Goal: Task Accomplishment & Management: Manage account settings

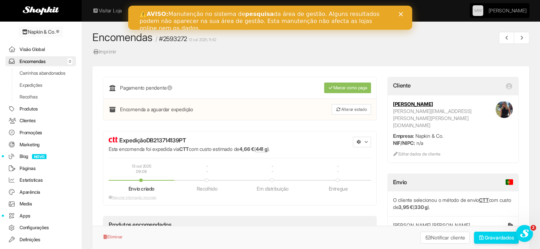
click at [24, 114] on link "Produtos" at bounding box center [40, 109] width 71 height 10
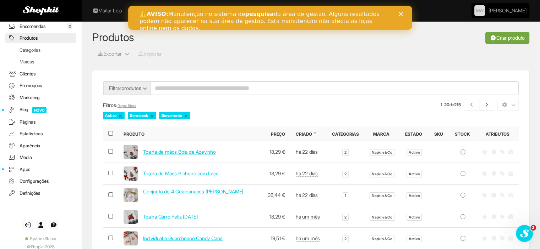
click at [517, 42] on link "Criar produto" at bounding box center [507, 38] width 44 height 12
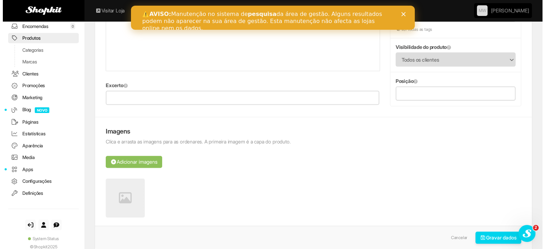
scroll to position [248, 0]
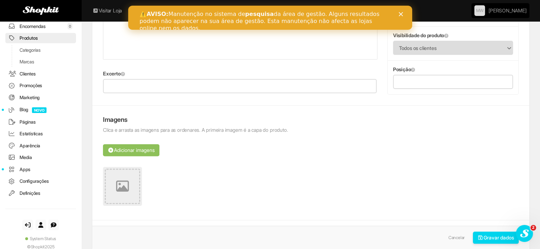
click at [122, 186] on icon at bounding box center [122, 186] width 13 height 13
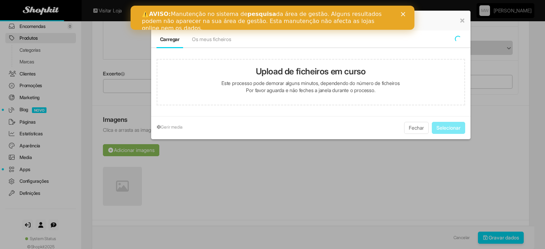
type input "**********"
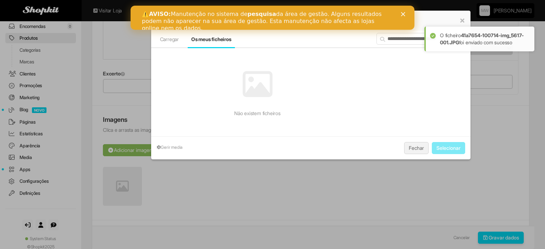
click at [417, 146] on button "Fechar" at bounding box center [416, 148] width 24 height 12
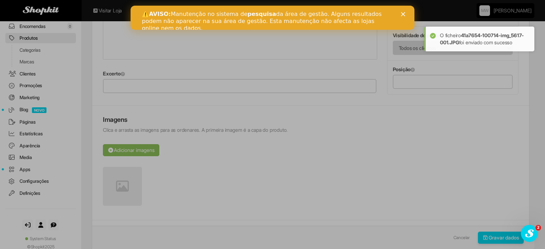
scroll to position [0, 0]
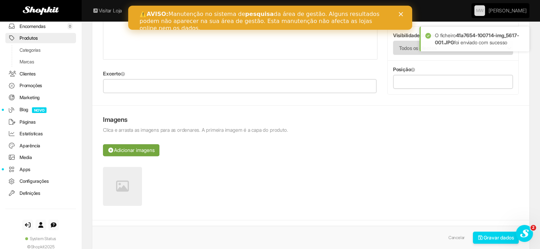
click at [136, 146] on button "Adicionar imagens" at bounding box center [131, 150] width 56 height 12
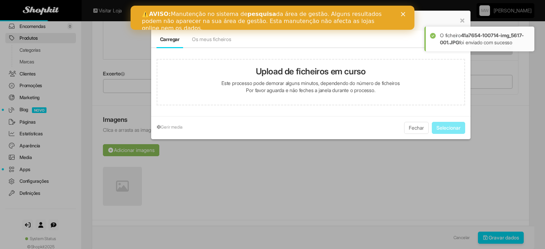
type input "**********"
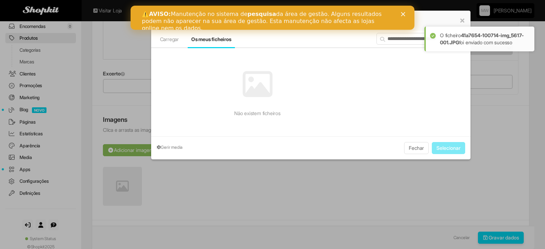
click at [169, 148] on link "Gerir media" at bounding box center [172, 147] width 30 height 11
click at [404, 41] on input "**********" at bounding box center [421, 39] width 89 height 12
click at [415, 151] on button "Fechar" at bounding box center [416, 148] width 24 height 12
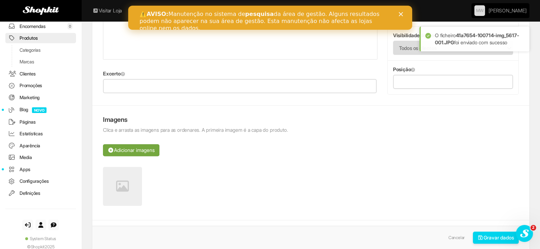
click at [147, 146] on button "Adicionar imagens" at bounding box center [131, 150] width 56 height 12
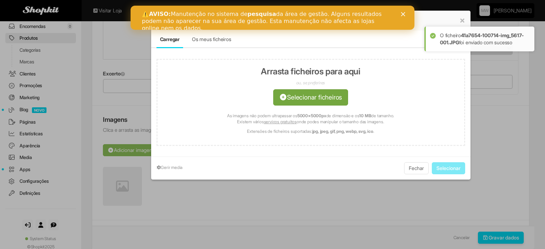
click at [217, 40] on link "Os meus ficheiros" at bounding box center [211, 39] width 39 height 6
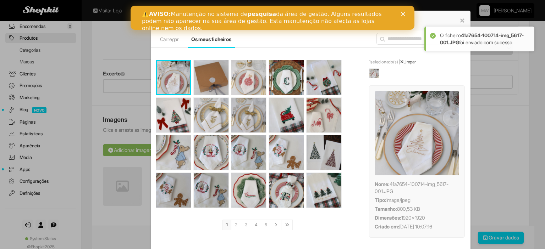
click at [170, 78] on img at bounding box center [173, 77] width 33 height 33
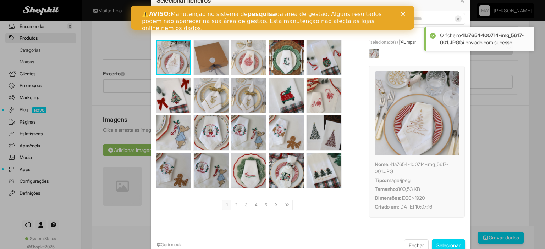
scroll to position [38, 0]
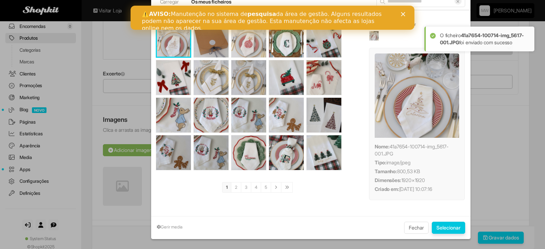
click at [450, 228] on button "Selecionar" at bounding box center [448, 228] width 33 height 12
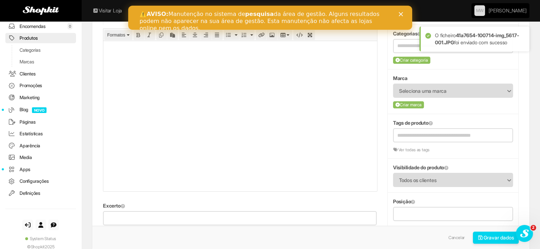
scroll to position [106, 0]
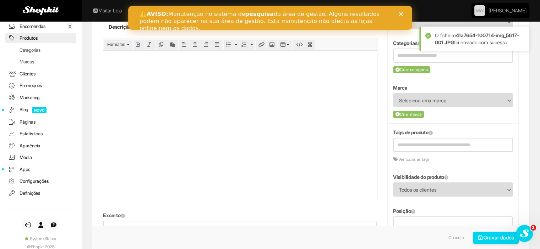
click at [137, 66] on html at bounding box center [240, 58] width 274 height 16
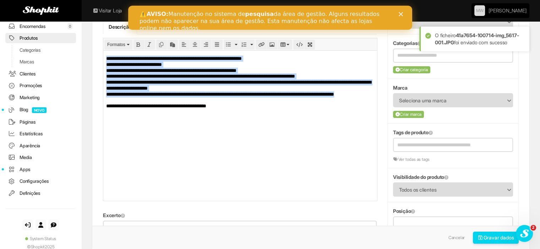
drag, startPoint x: 145, startPoint y: 98, endPoint x: 90, endPoint y: 50, distance: 72.9
click at [103, 50] on html "**********" at bounding box center [240, 85] width 274 height 70
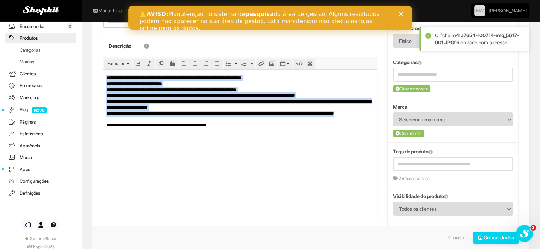
scroll to position [71, 0]
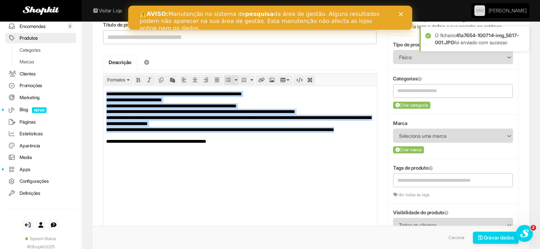
click at [229, 78] on icon "Bullet list" at bounding box center [228, 80] width 5 height 5
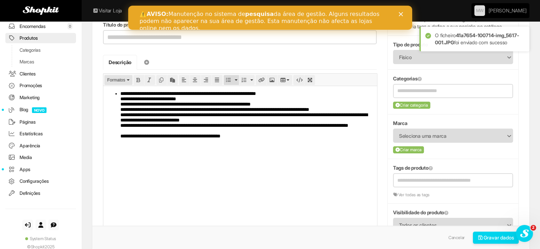
click at [110, 82] on span "Formatos" at bounding box center [116, 80] width 18 height 5
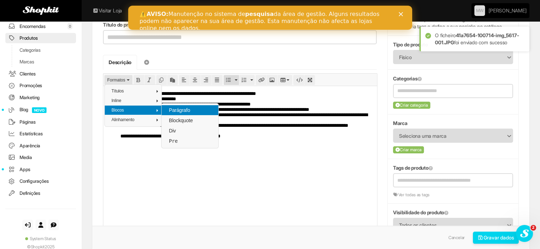
click at [182, 108] on span "Parágrafo" at bounding box center [179, 111] width 23 height 6
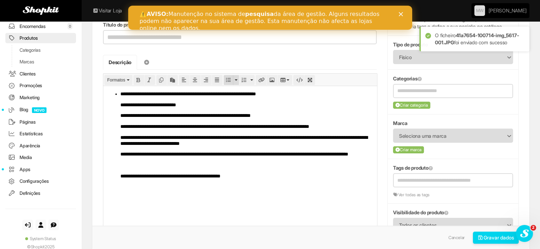
click at [229, 78] on icon "Bullet list" at bounding box center [228, 80] width 5 height 5
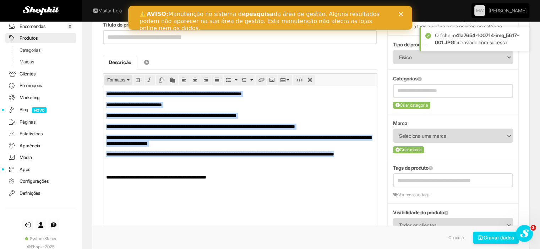
click at [109, 79] on span "Formatos" at bounding box center [116, 80] width 18 height 5
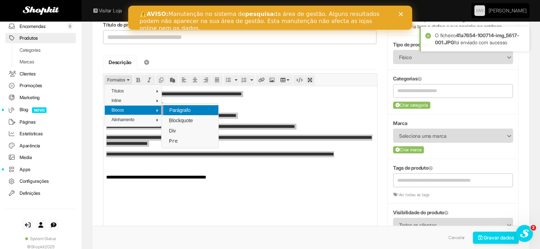
click at [173, 110] on span "Parágrafo" at bounding box center [180, 111] width 23 height 6
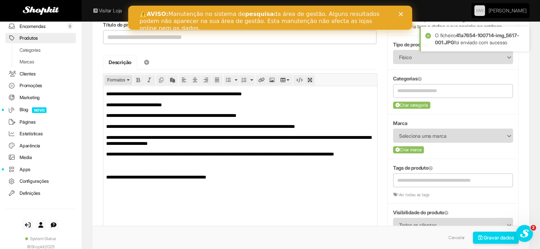
click at [117, 79] on span "Formatos" at bounding box center [116, 80] width 18 height 5
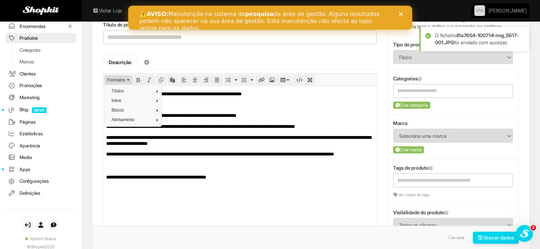
click at [117, 79] on span "Formatos" at bounding box center [116, 80] width 18 height 5
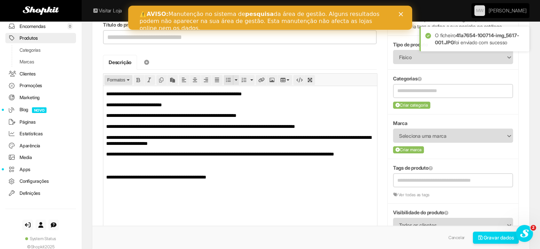
click at [227, 79] on icon "Bullet list" at bounding box center [228, 80] width 5 height 5
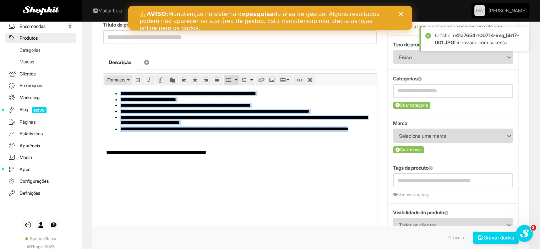
click at [119, 80] on span "Formatos" at bounding box center [116, 80] width 18 height 5
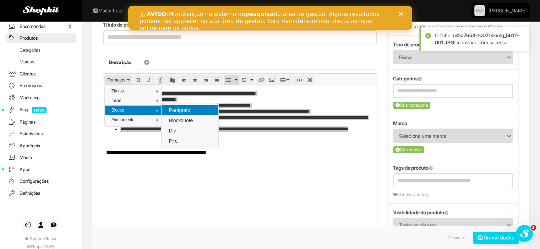
click at [168, 105] on div "Parágrafo" at bounding box center [189, 110] width 57 height 10
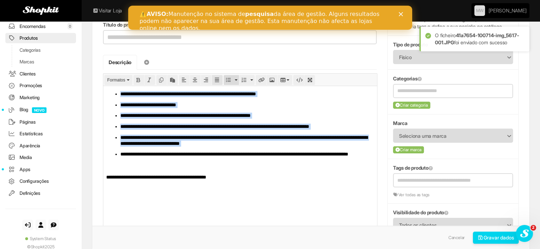
click at [218, 78] on icon "Justify" at bounding box center [217, 80] width 5 height 5
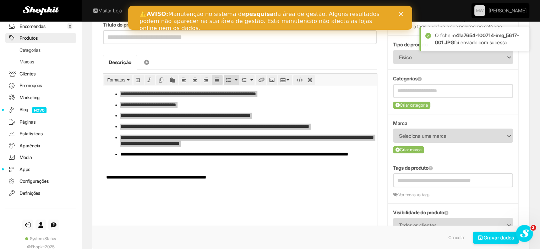
click at [169, 27] on div "⚠️ AVISO: Manutenção no sistema de pesquisa da área de gestão. Alguns resultado…" at bounding box center [270, 18] width 284 height 24
click at [168, 27] on div "⚠️ AVISO: Manutenção no sistema de pesquisa da área de gestão. Alguns resultado…" at bounding box center [270, 18] width 284 height 24
click at [166, 24] on div "⚠️ AVISO: Manutenção no sistema de pesquisa da área de gestão. Alguns resultado…" at bounding box center [264, 21] width 250 height 21
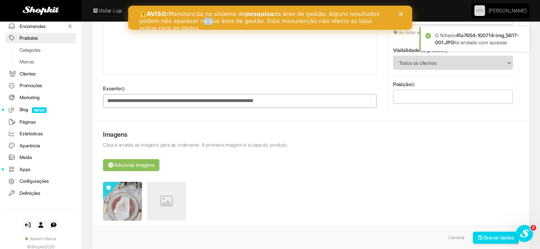
scroll to position [355, 0]
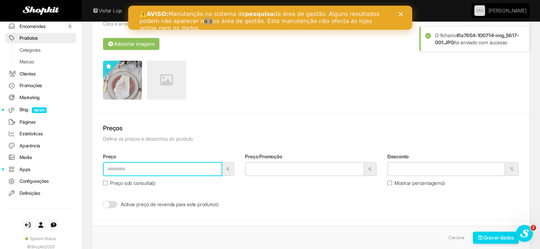
click at [161, 168] on input "Preço" at bounding box center [162, 169] width 119 height 14
click at [162, 170] on input "Preço" at bounding box center [162, 169] width 119 height 14
paste input "**********"
type input "**********"
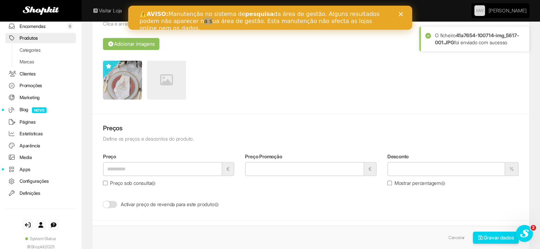
click at [231, 94] on ul at bounding box center [311, 82] width 416 height 43
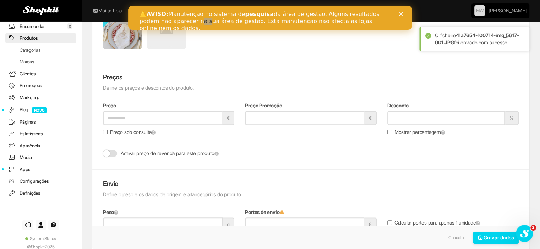
scroll to position [497, 0]
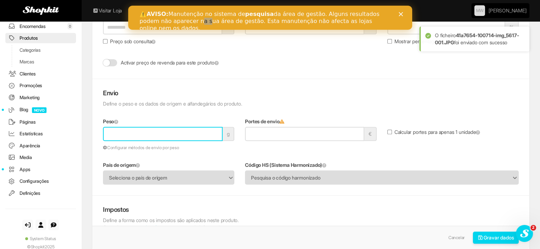
click at [132, 131] on input "Peso" at bounding box center [163, 134] width 120 height 14
type input "***"
click at [183, 84] on div "**********" at bounding box center [310, 137] width 437 height 117
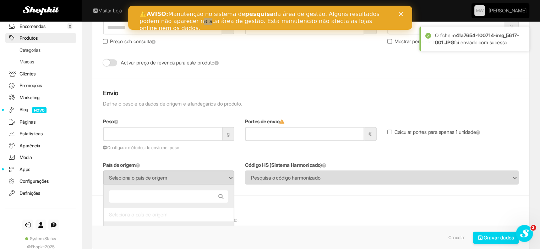
click at [166, 174] on span "Seleciona o país de origem" at bounding box center [164, 177] width 110 height 13
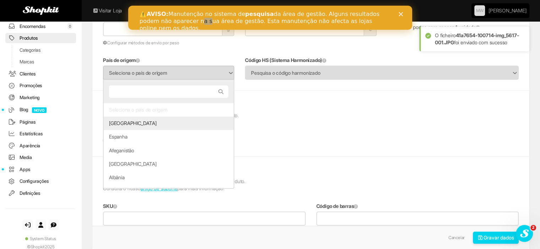
scroll to position [603, 0]
click at [137, 122] on li "Portugal" at bounding box center [169, 121] width 130 height 13
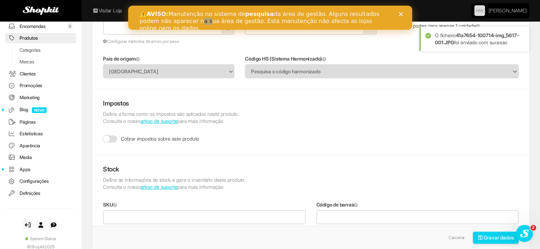
click at [278, 163] on div "Stock Define as informações de stock e gere o inventário deste produto. Consult…" at bounding box center [310, 205] width 437 height 100
click at [109, 138] on label "Cobrar impostos sobre este produto" at bounding box center [151, 139] width 96 height 7
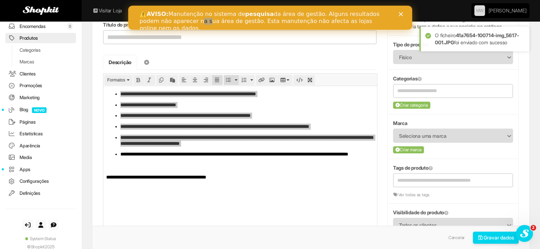
scroll to position [0, 0]
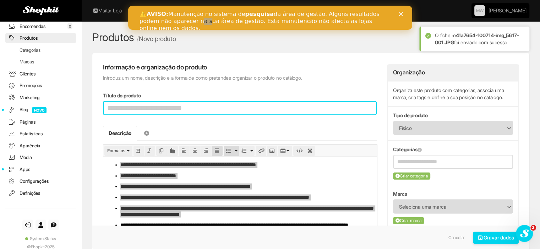
click at [116, 113] on input "Título do produto" at bounding box center [240, 108] width 274 height 14
paste input "**********"
drag, startPoint x: 224, startPoint y: 107, endPoint x: 293, endPoint y: 112, distance: 69.4
click at [293, 112] on input "**********" at bounding box center [240, 108] width 274 height 14
type input "**********"
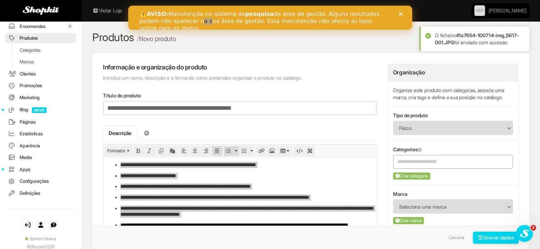
type input "**********"
click at [420, 162] on input "text" at bounding box center [452, 162] width 111 height 9
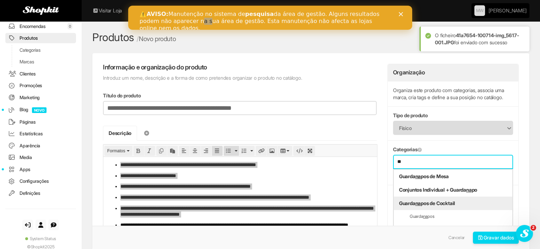
scroll to position [20, 0]
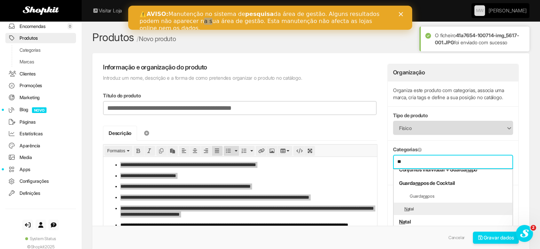
type input "**"
click at [432, 207] on li "Na tal" at bounding box center [453, 209] width 119 height 13
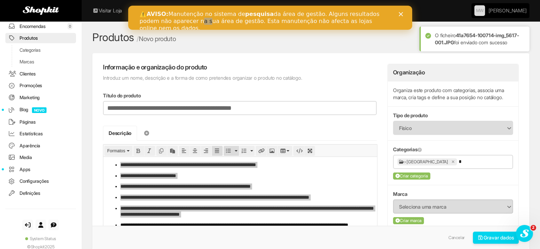
scroll to position [0, 0]
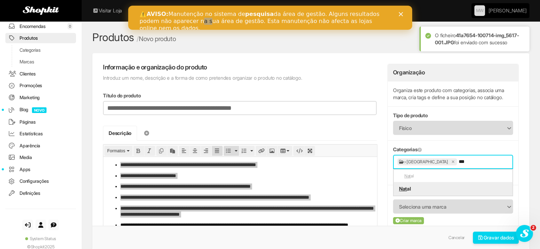
type input "***"
click at [402, 186] on em "Nat" at bounding box center [403, 189] width 8 height 6
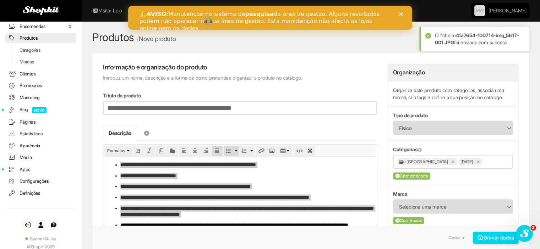
click at [348, 71] on h4 "Informação e organização do produto" at bounding box center [240, 67] width 274 height 7
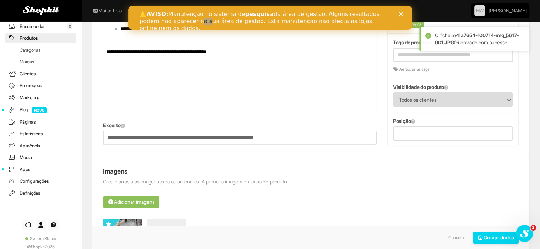
scroll to position [106, 0]
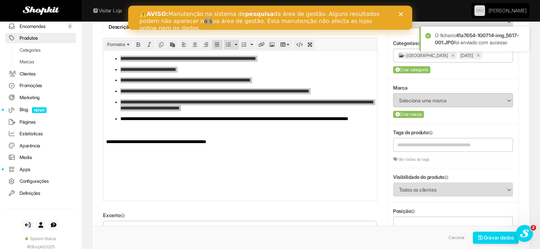
click at [423, 103] on span "Seleciona uma marca" at bounding box center [448, 100] width 99 height 13
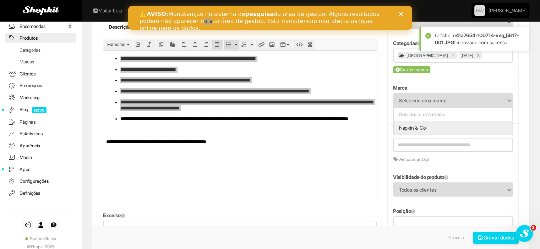
click at [417, 129] on li "Napkin & Co" at bounding box center [453, 127] width 119 height 13
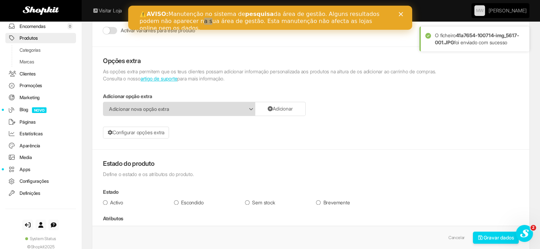
scroll to position [994, 0]
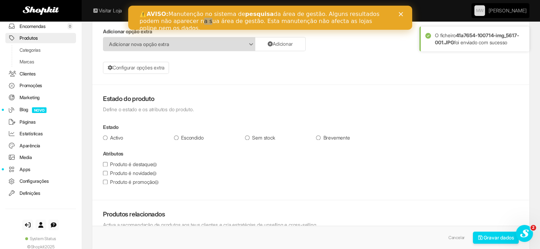
click at [114, 173] on label "Produto é novidade" at bounding box center [130, 173] width 54 height 7
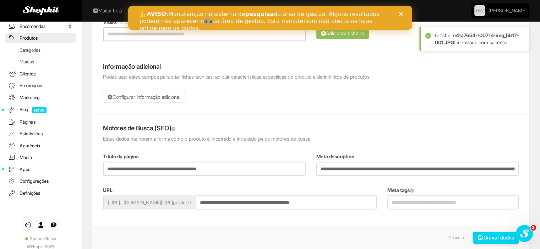
scroll to position [1384, 0]
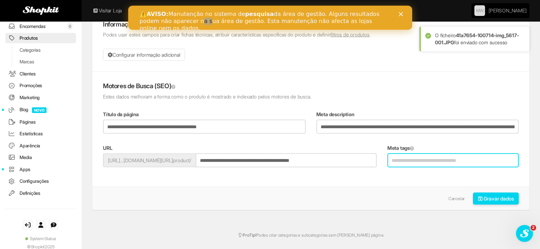
click at [402, 154] on input "Meta tags" at bounding box center [452, 161] width 131 height 14
type input "**********"
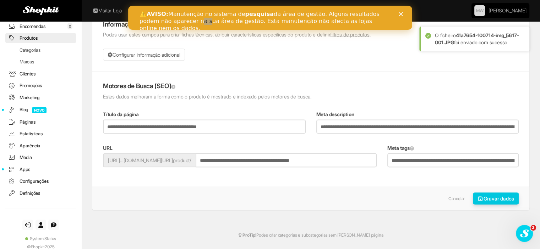
click at [488, 193] on button "Gravar dados" at bounding box center [496, 199] width 46 height 12
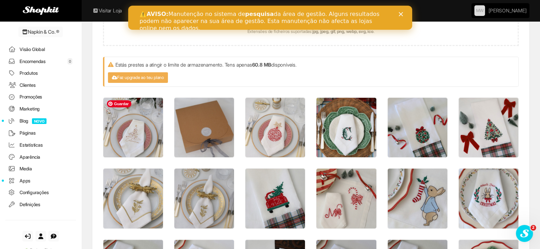
click at [131, 112] on img at bounding box center [133, 128] width 60 height 60
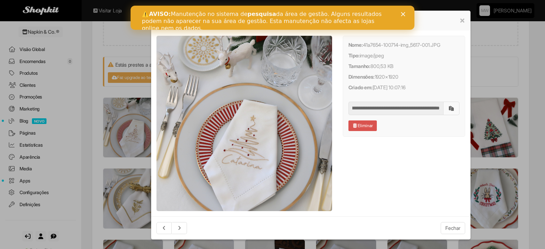
click at [401, 15] on icon "Fechar" at bounding box center [403, 14] width 4 height 4
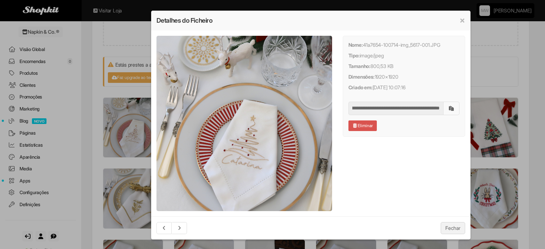
click at [454, 231] on button "Fechar" at bounding box center [453, 229] width 24 height 12
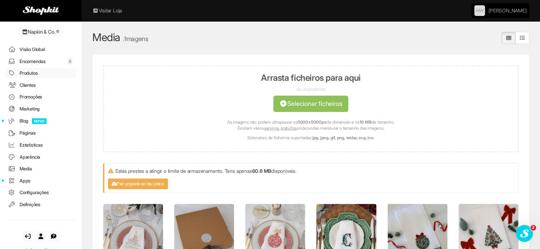
click at [34, 72] on link "Produtos" at bounding box center [40, 73] width 71 height 10
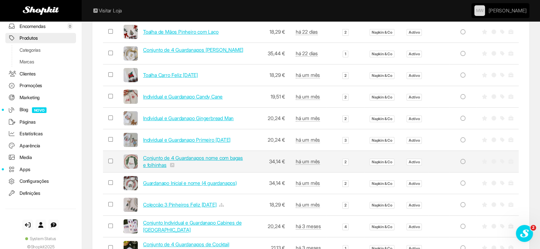
click at [164, 159] on link "Conjunto de 4 Guardanapos nome com bagas e folhinhas" at bounding box center [193, 161] width 100 height 13
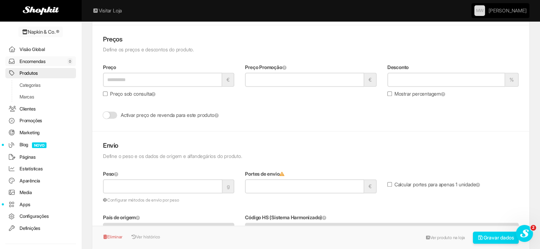
click at [50, 62] on link "Encomendas 0" at bounding box center [40, 61] width 71 height 10
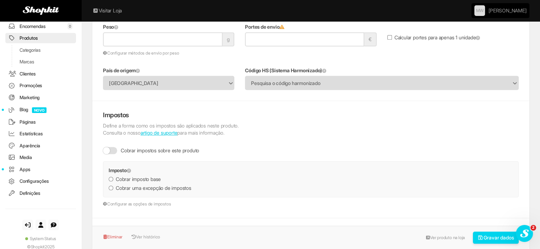
scroll to position [710, 0]
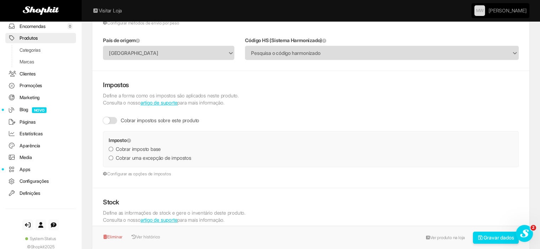
click at [149, 119] on label "Cobrar impostos sobre este produto" at bounding box center [151, 120] width 96 height 7
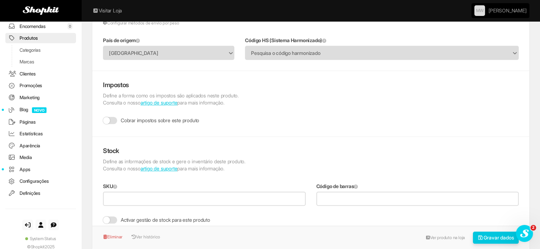
drag, startPoint x: 487, startPoint y: 235, endPoint x: 481, endPoint y: 216, distance: 20.1
click at [487, 234] on button "Gravar dados" at bounding box center [496, 238] width 46 height 12
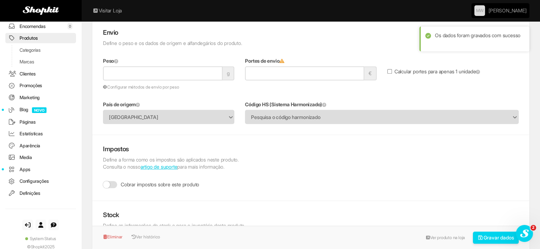
scroll to position [639, 0]
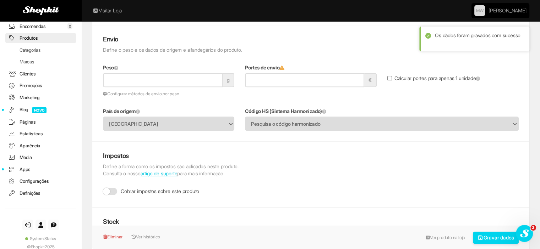
click at [117, 191] on label "Cobrar impostos sobre este produto" at bounding box center [151, 191] width 96 height 7
click at [485, 237] on button "Gravar dados" at bounding box center [496, 238] width 46 height 12
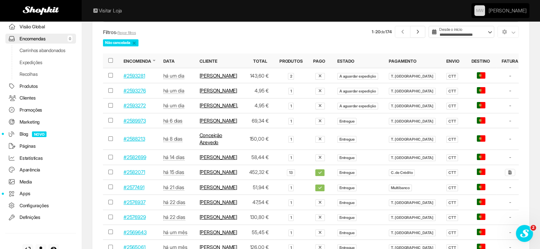
scroll to position [106, 0]
